Goal: Check status: Check status

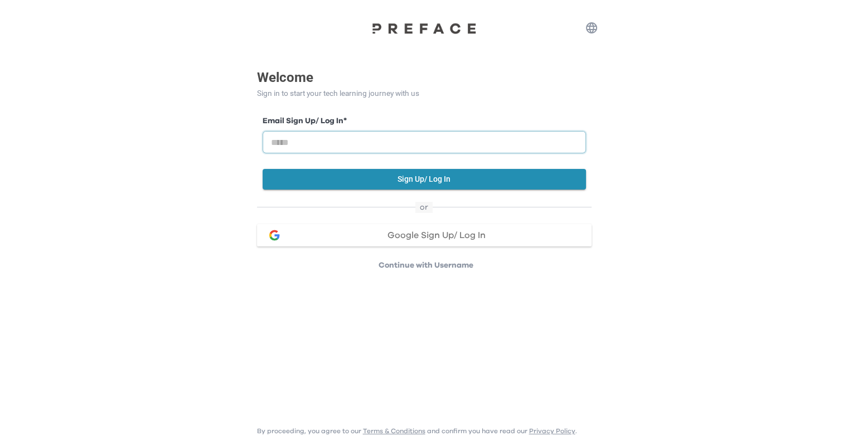
drag, startPoint x: 390, startPoint y: 144, endPoint x: 396, endPoint y: 144, distance: 6.7
click at [394, 145] on input "email" at bounding box center [424, 142] width 323 height 22
type input "**********"
click at [393, 181] on button "Sign Up/ Log In" at bounding box center [424, 179] width 323 height 21
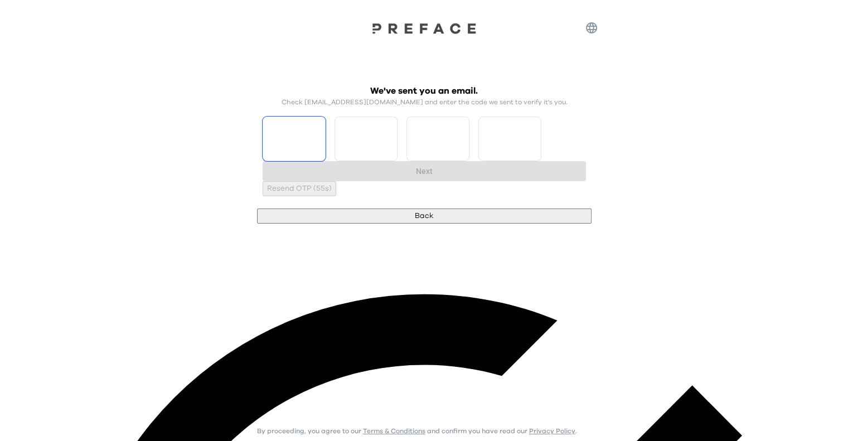
click at [303, 146] on input "Please enter OTP character 1" at bounding box center [294, 139] width 63 height 45
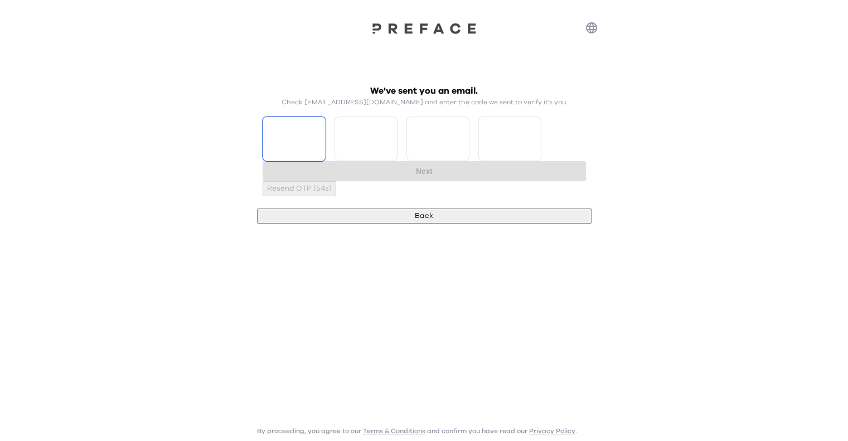
type input "*"
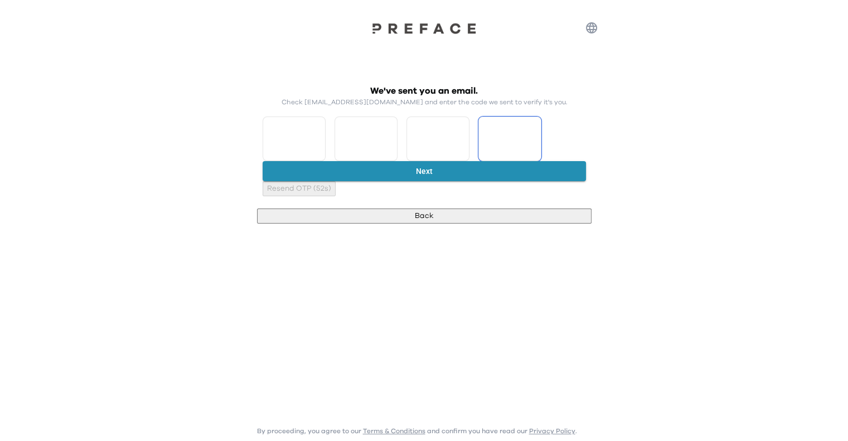
type input "*"
click at [375, 181] on button "Next" at bounding box center [424, 171] width 323 height 21
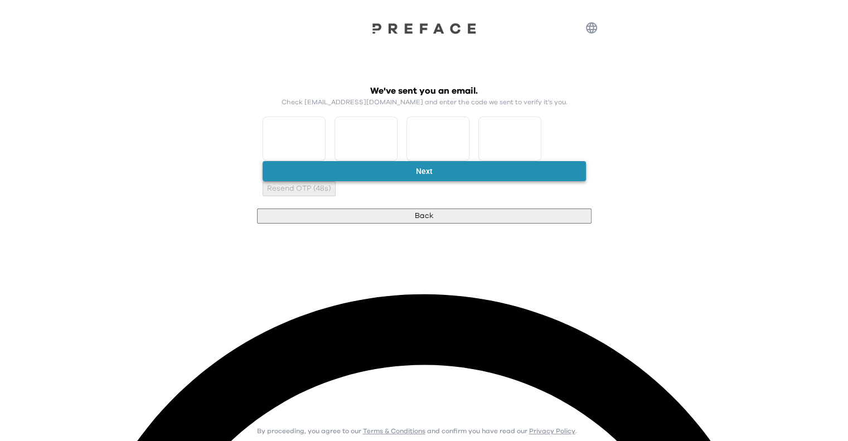
click at [365, 182] on button "Next" at bounding box center [424, 171] width 323 height 21
click at [323, 140] on input "*" at bounding box center [294, 139] width 63 height 45
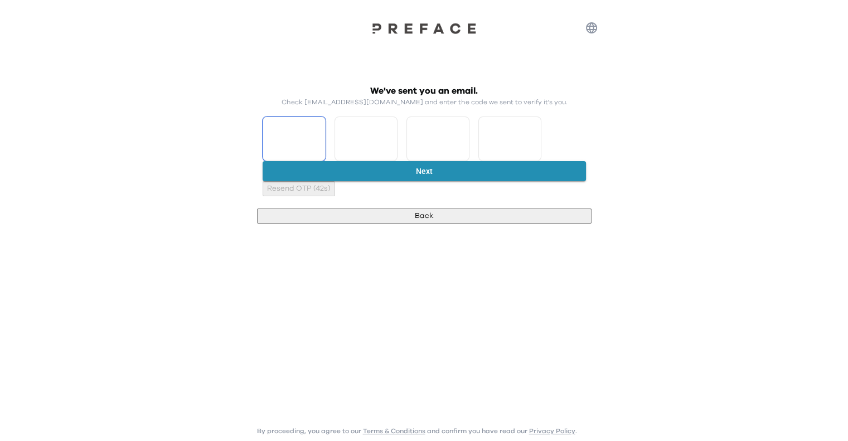
type input "*"
click at [362, 182] on button "Next" at bounding box center [424, 171] width 323 height 21
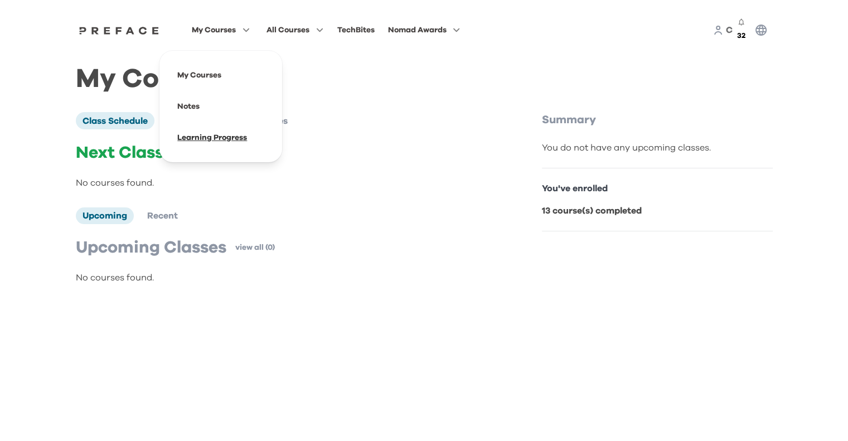
click at [205, 137] on span at bounding box center [220, 137] width 105 height 31
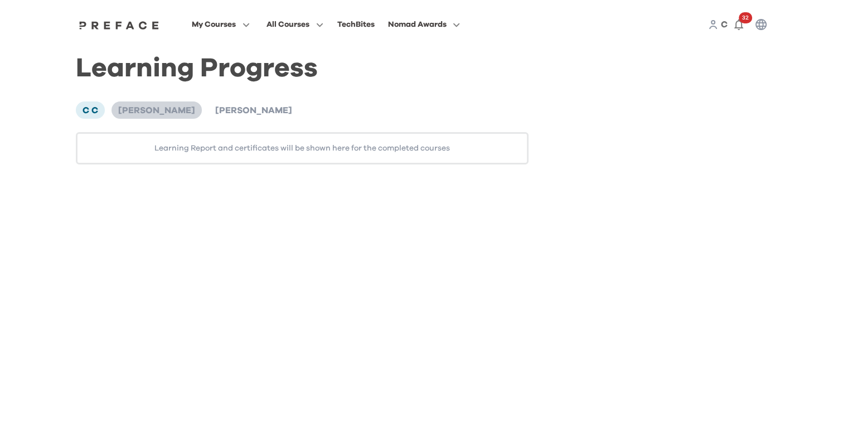
click at [149, 107] on span "Ambrose Chik" at bounding box center [156, 110] width 77 height 9
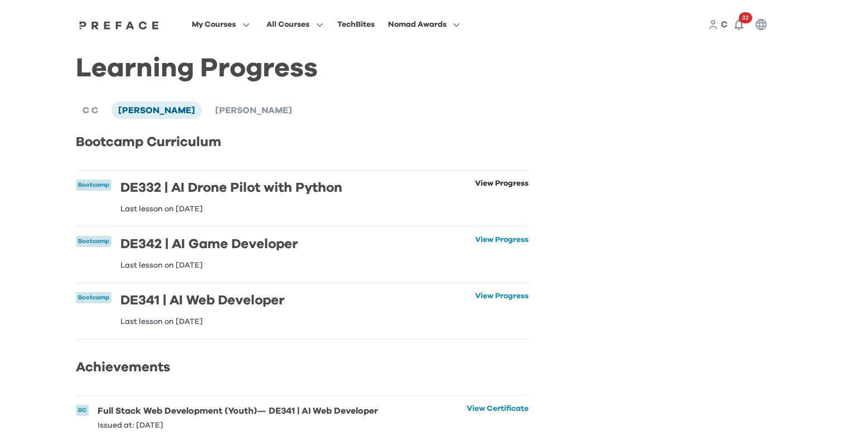
click at [491, 186] on link "View Progress" at bounding box center [502, 196] width 54 height 33
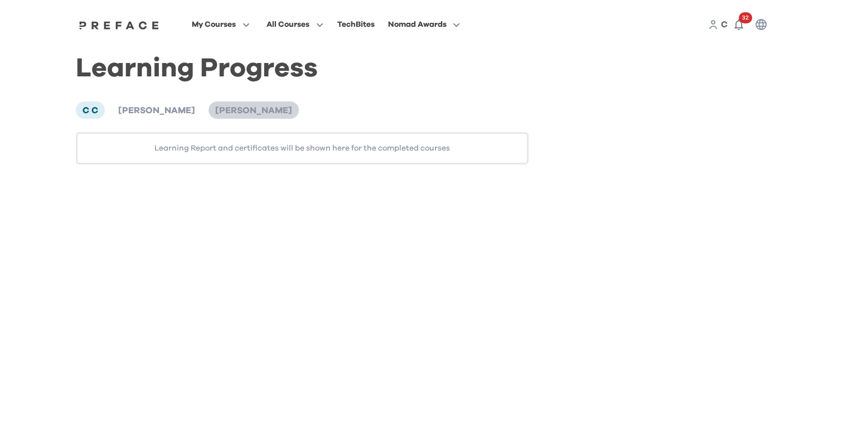
click at [230, 107] on span "Boris Chik" at bounding box center [253, 110] width 77 height 9
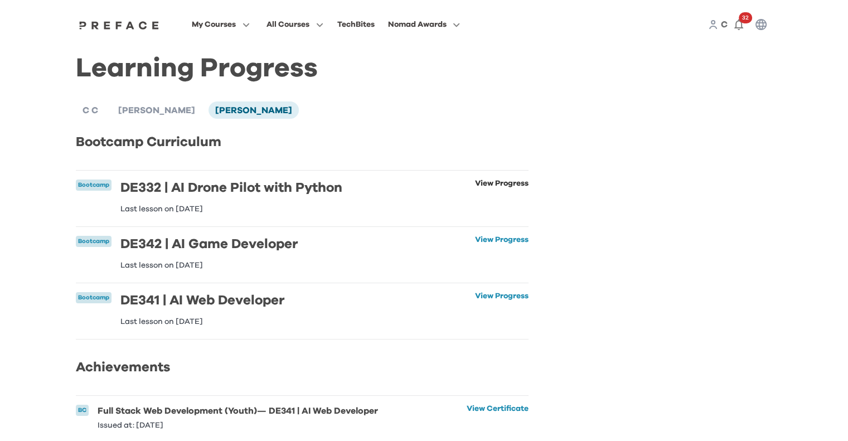
click at [492, 199] on link "View Progress" at bounding box center [502, 196] width 54 height 33
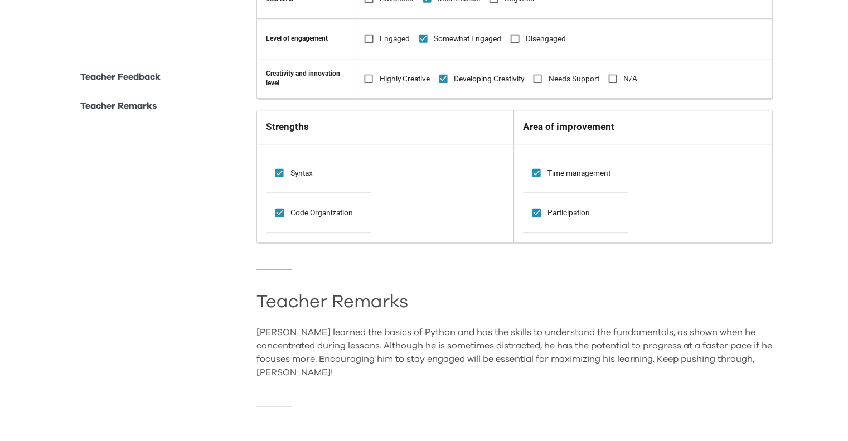
scroll to position [819, 0]
